Goal: Information Seeking & Learning: Learn about a topic

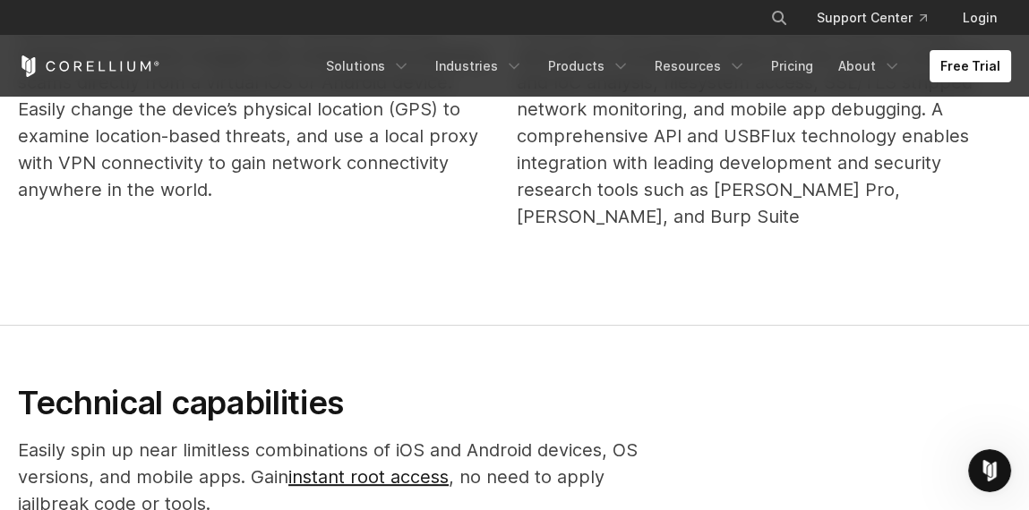
scroll to position [985, 0]
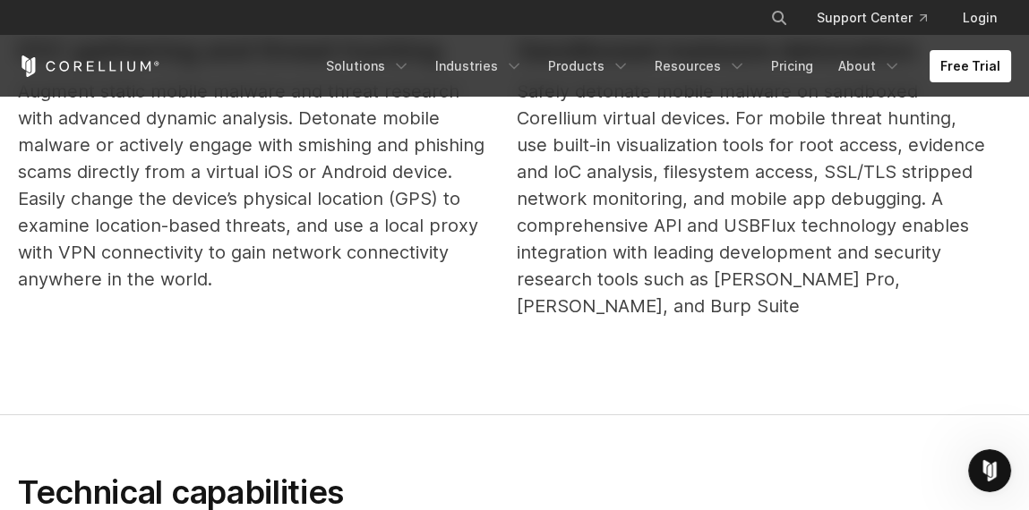
drag, startPoint x: 722, startPoint y: 220, endPoint x: 718, endPoint y: 261, distance: 40.4
click at [799, 228] on p "Safely detonate mobile malware on sandboxed Corellium virtual devices. For mobi…" at bounding box center [752, 199] width 470 height 242
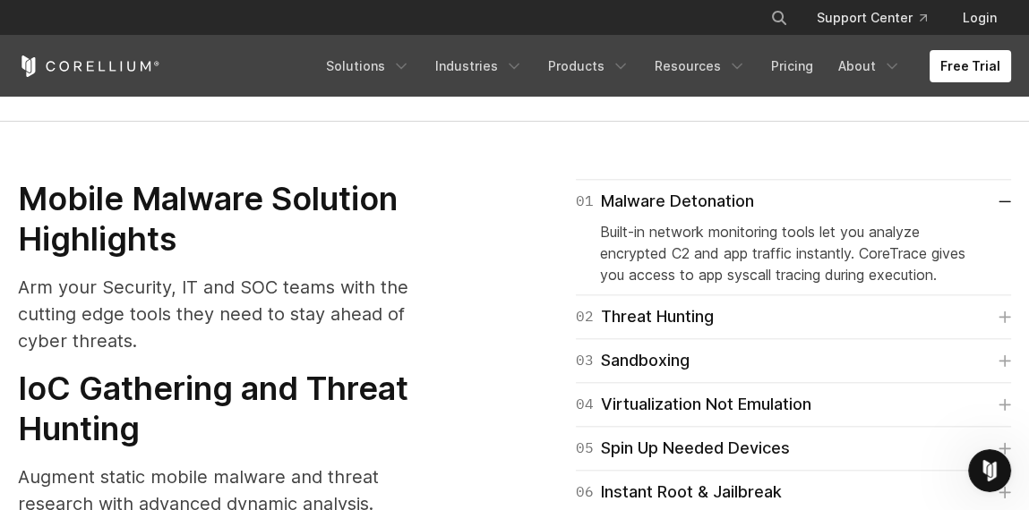
scroll to position [2059, 0]
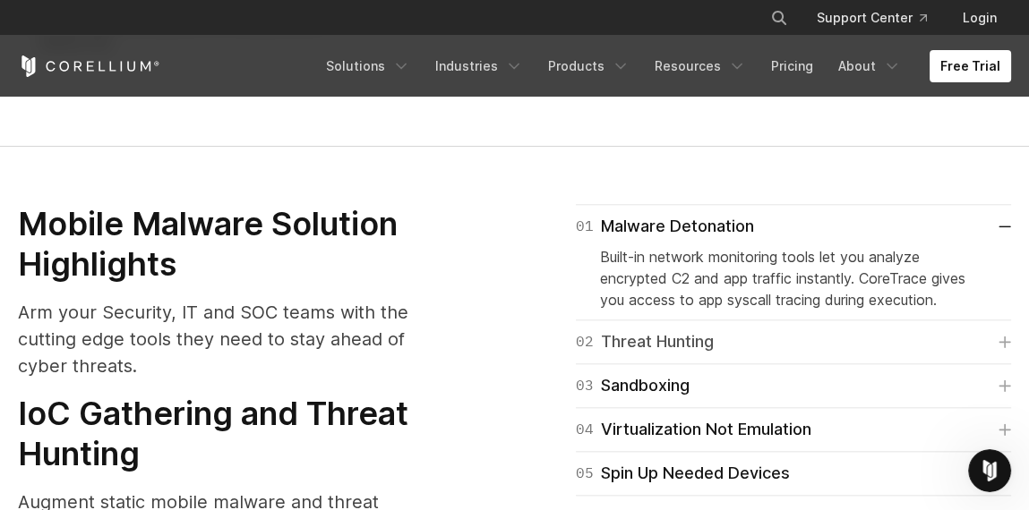
click at [739, 329] on link "02 Threat Hunting" at bounding box center [794, 341] width 436 height 25
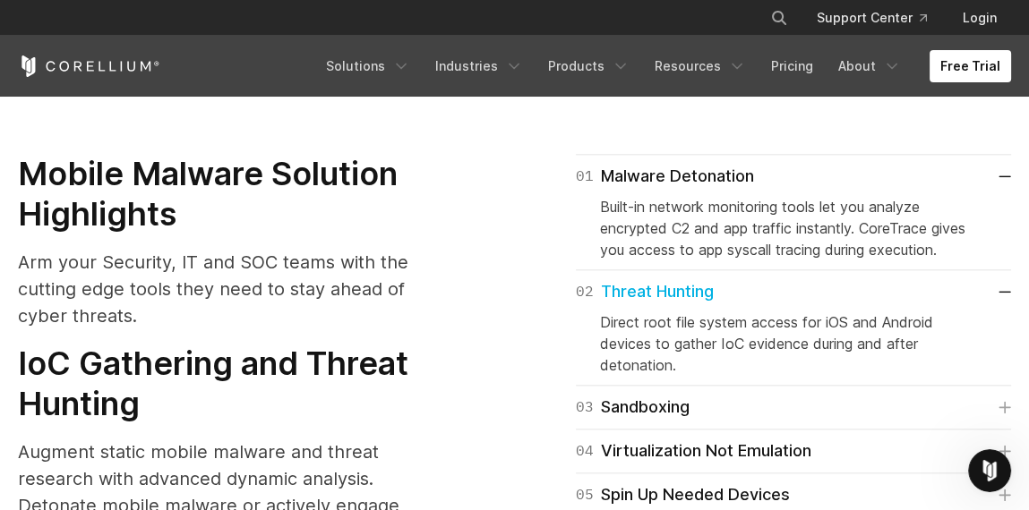
scroll to position [2149, 0]
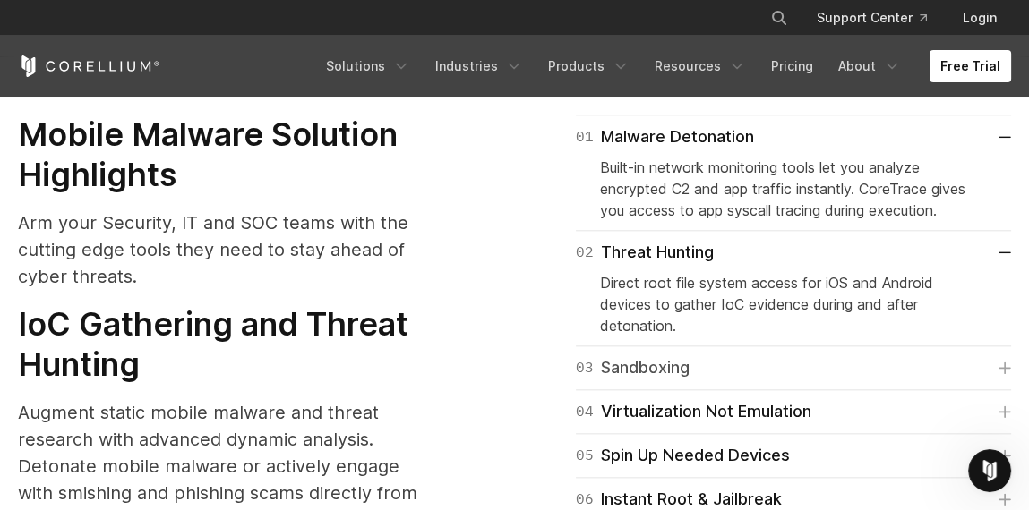
click at [786, 355] on link "03 Sandboxing" at bounding box center [794, 367] width 436 height 25
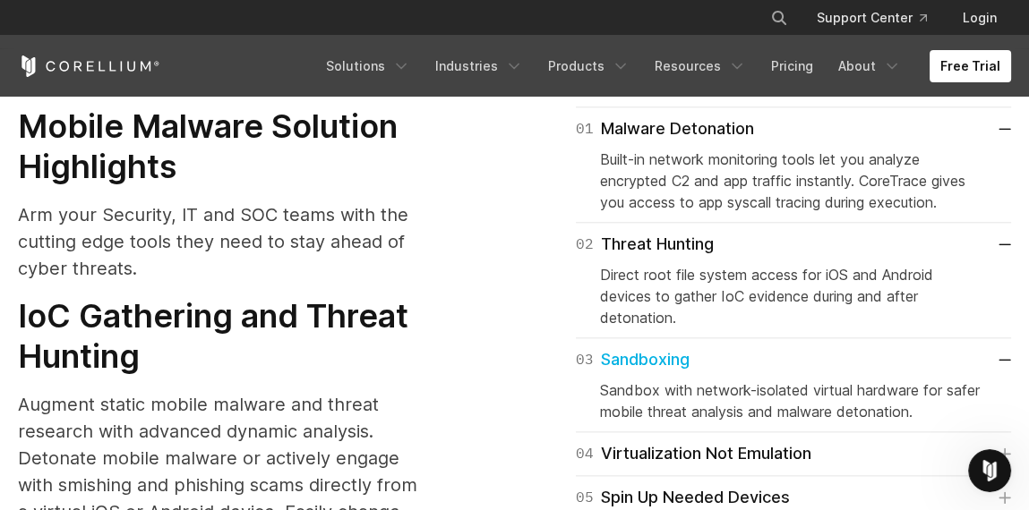
scroll to position [2238, 0]
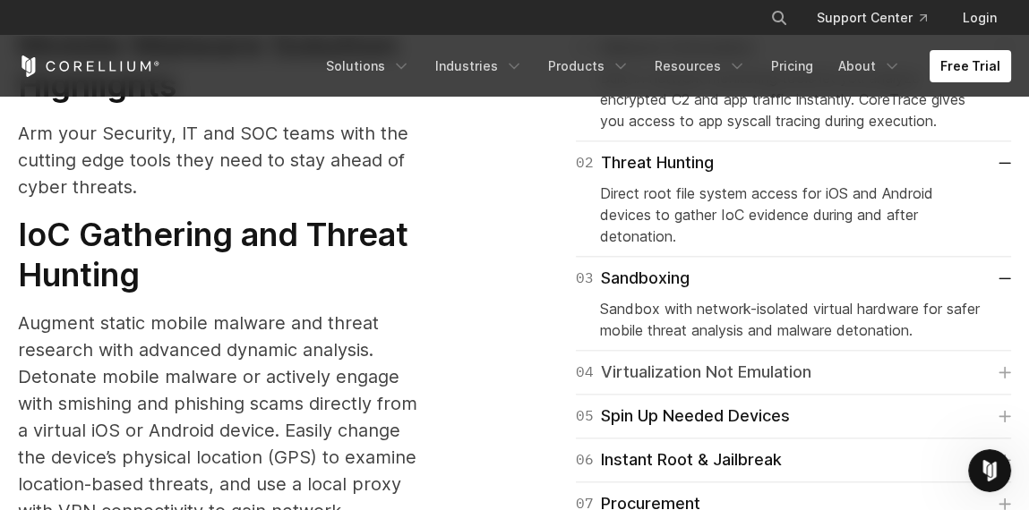
click at [819, 360] on link "04 Virtualization Not Emulation" at bounding box center [794, 372] width 436 height 25
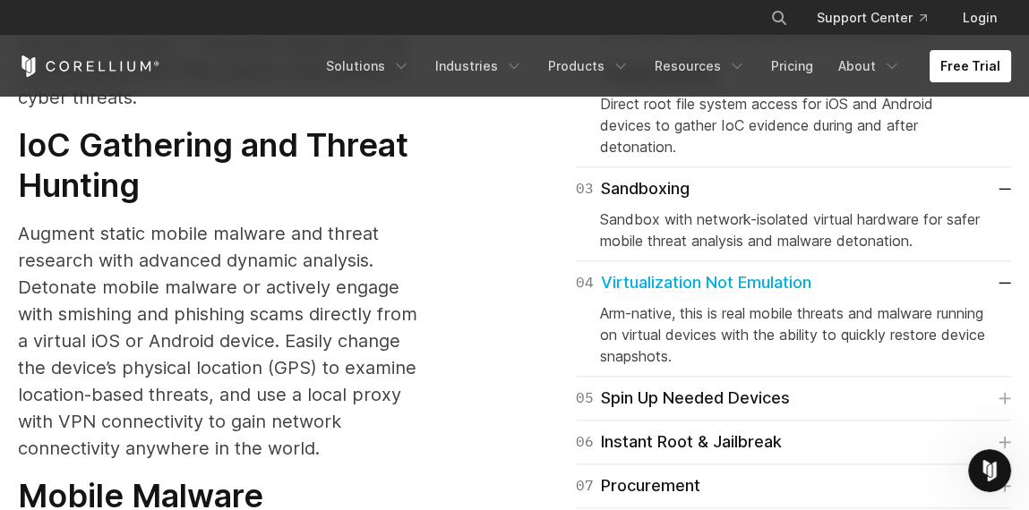
scroll to position [2417, 0]
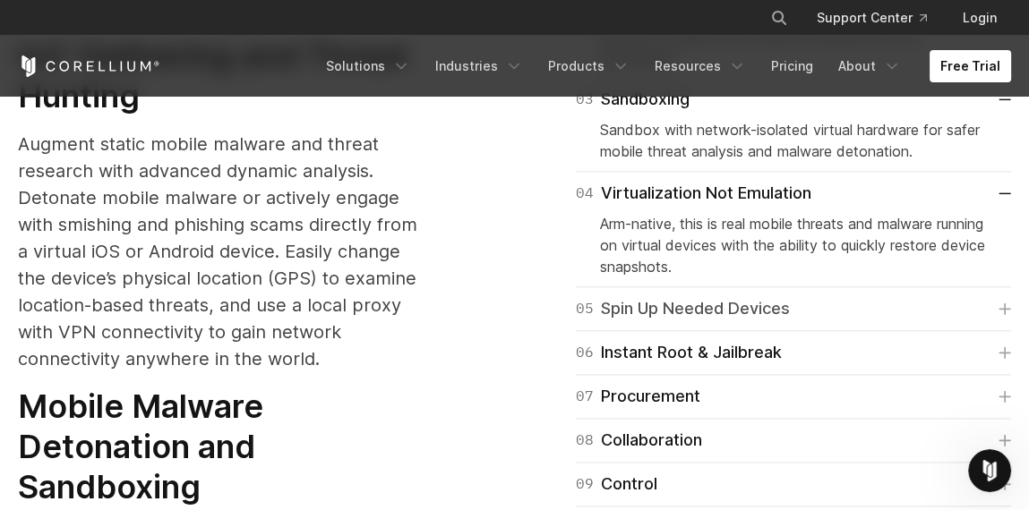
click at [834, 296] on link "05 Spin Up Needed Devices" at bounding box center [794, 308] width 436 height 25
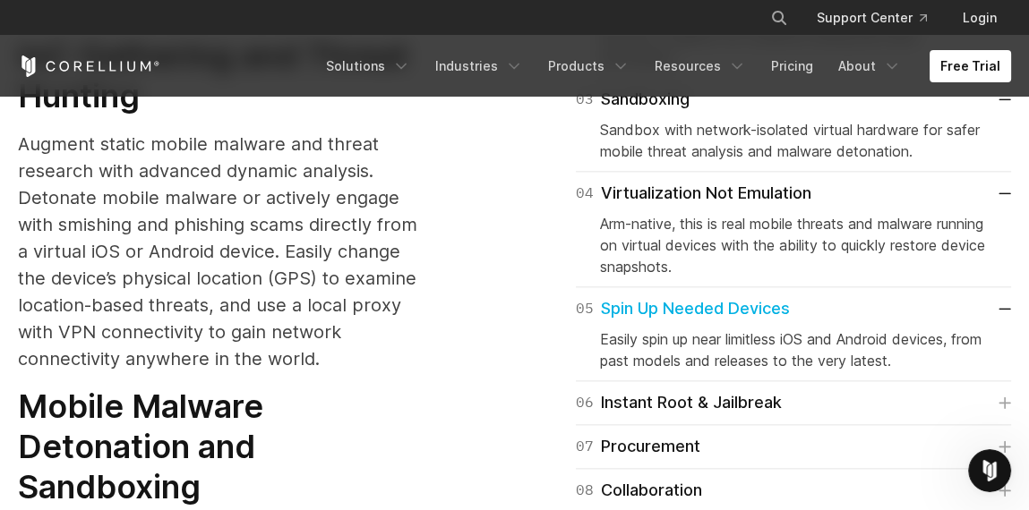
scroll to position [2507, 0]
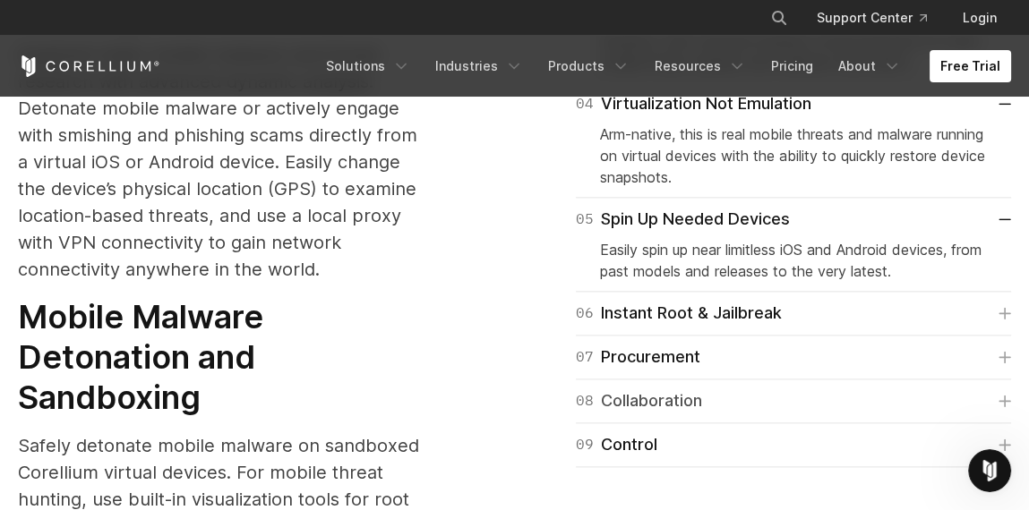
click at [697, 389] on div "08 Collaboration" at bounding box center [639, 401] width 126 height 25
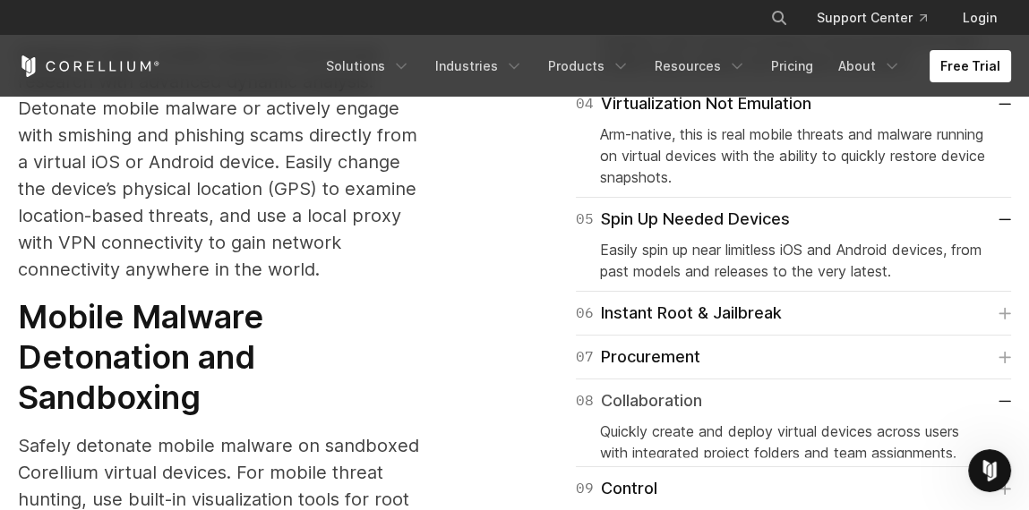
scroll to position [2596, 0]
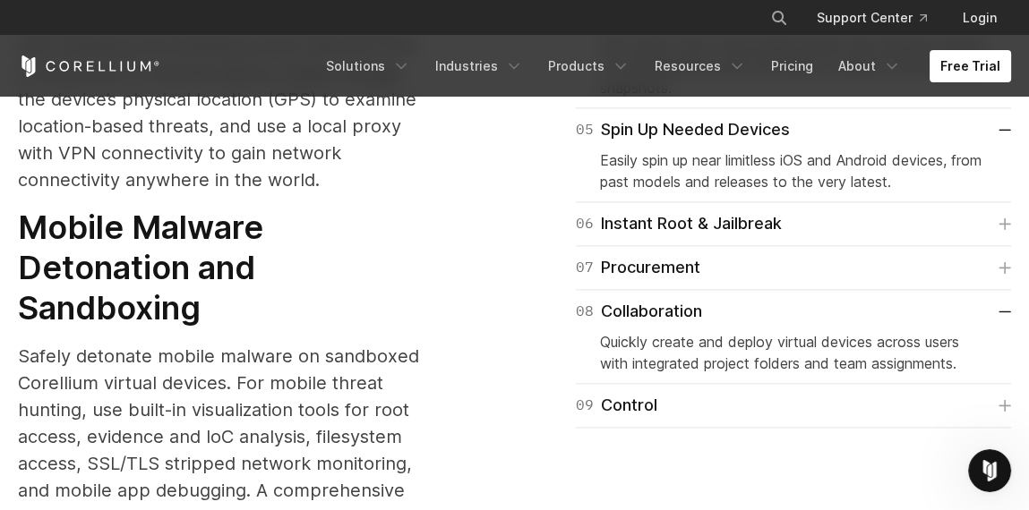
click at [716, 384] on div "09 Control Simplify onboarding, role-based access (RBAC), and offboarding throu…" at bounding box center [794, 406] width 436 height 44
click at [716, 393] on link "09 Control" at bounding box center [794, 405] width 436 height 25
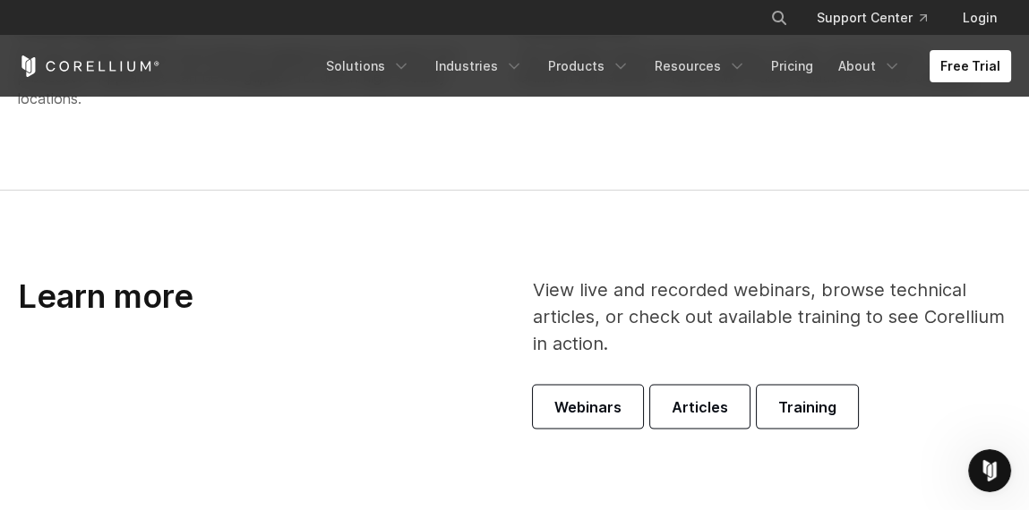
scroll to position [4234, 0]
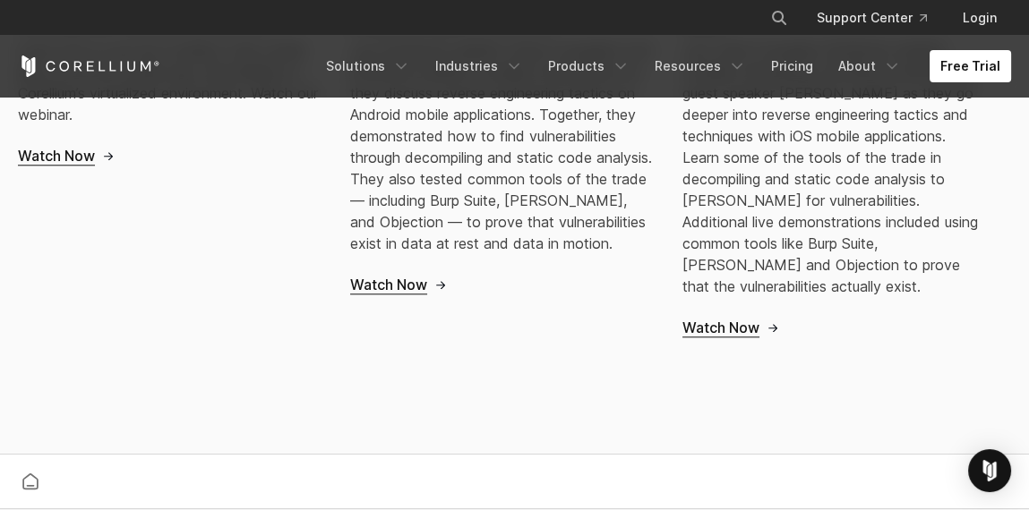
scroll to position [1970, 0]
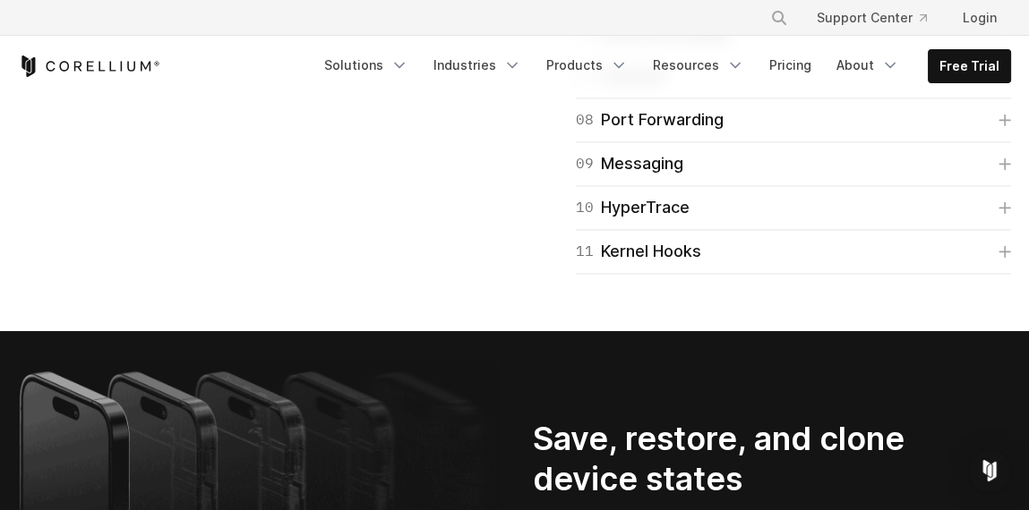
scroll to position [3133, 0]
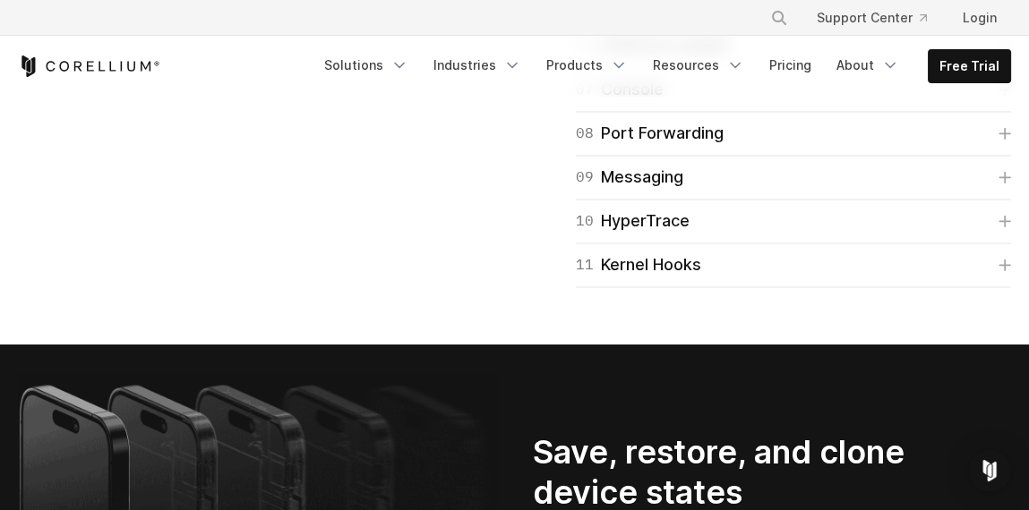
scroll to position [3222, 0]
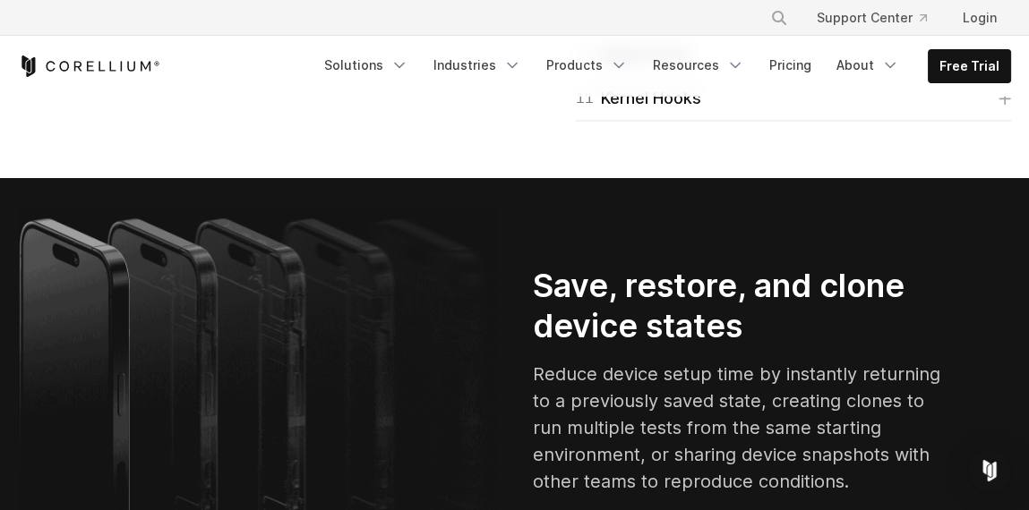
scroll to position [3312, 0]
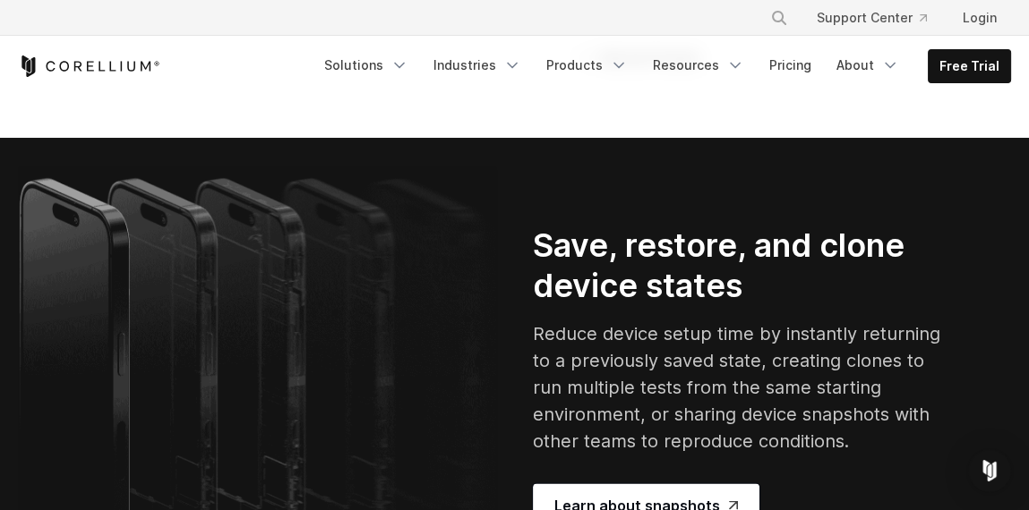
click at [767, 27] on link "10 HyperTrace" at bounding box center [794, 14] width 436 height 25
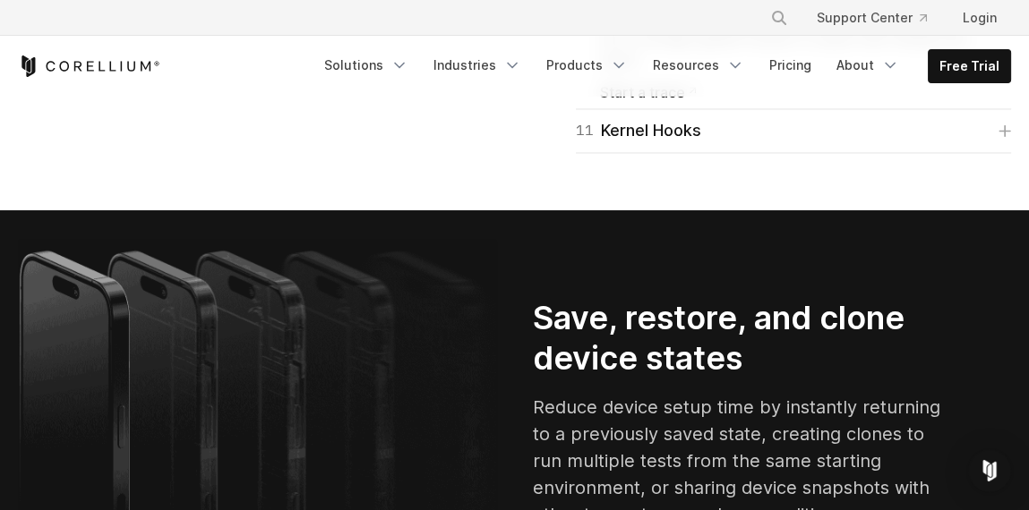
scroll to position [3401, 0]
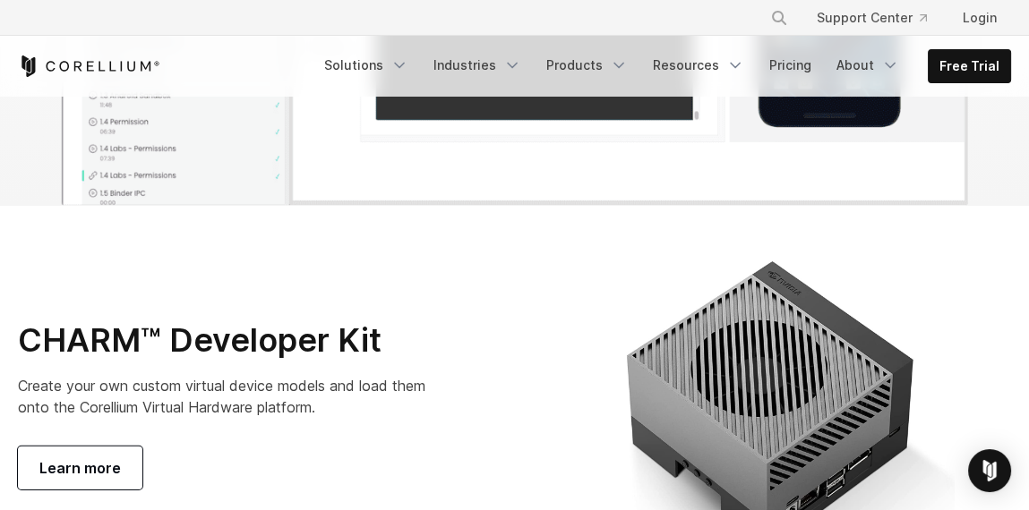
scroll to position [6135, 0]
